Goal: Task Accomplishment & Management: Manage account settings

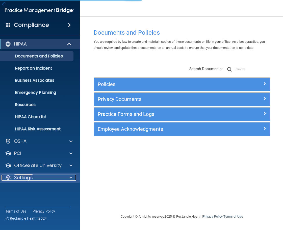
click at [33, 178] on div "Settings" at bounding box center [32, 177] width 63 height 6
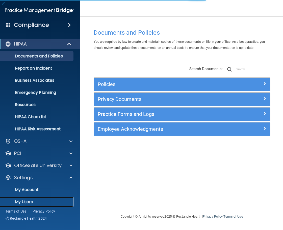
click at [29, 198] on link "My Users" at bounding box center [34, 202] width 80 height 10
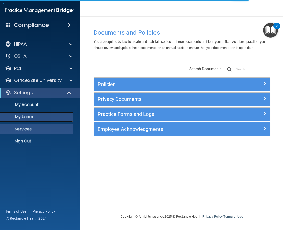
select select "20"
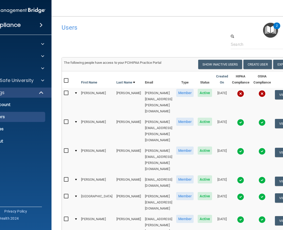
drag, startPoint x: 152, startPoint y: 229, endPoint x: 198, endPoint y: 228, distance: 46.8
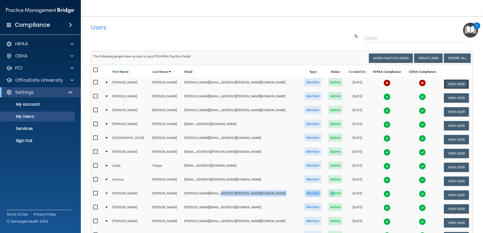
click at [283, 85] on button "View User" at bounding box center [456, 84] width 25 height 9
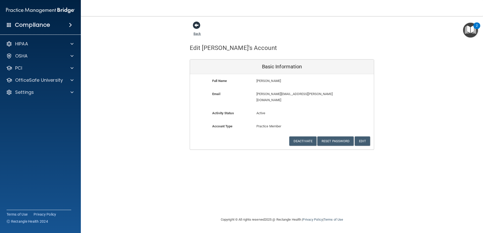
click at [198, 27] on span at bounding box center [197, 25] width 8 height 8
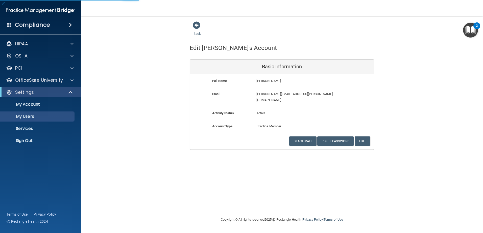
select select "20"
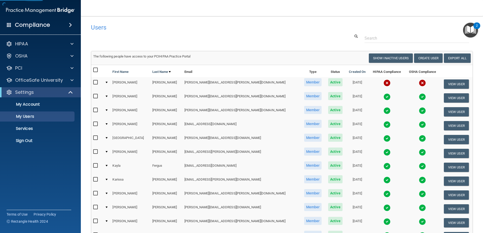
click at [95, 83] on input "checkbox" at bounding box center [96, 83] width 6 height 4
checkbox input "true"
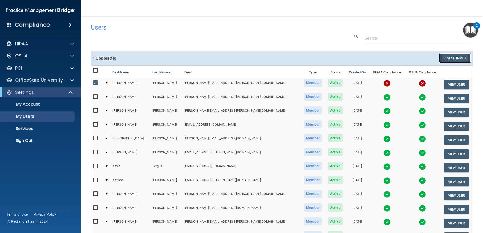
click at [283, 58] on button "Resend Invite" at bounding box center [455, 58] width 32 height 9
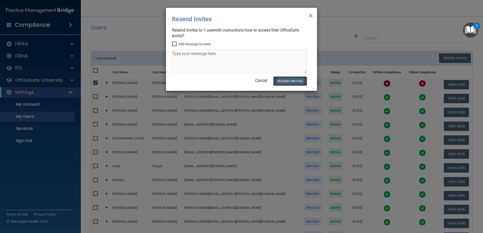
click at [283, 82] on button "Resend Invites" at bounding box center [290, 81] width 34 height 9
